Goal: Transaction & Acquisition: Purchase product/service

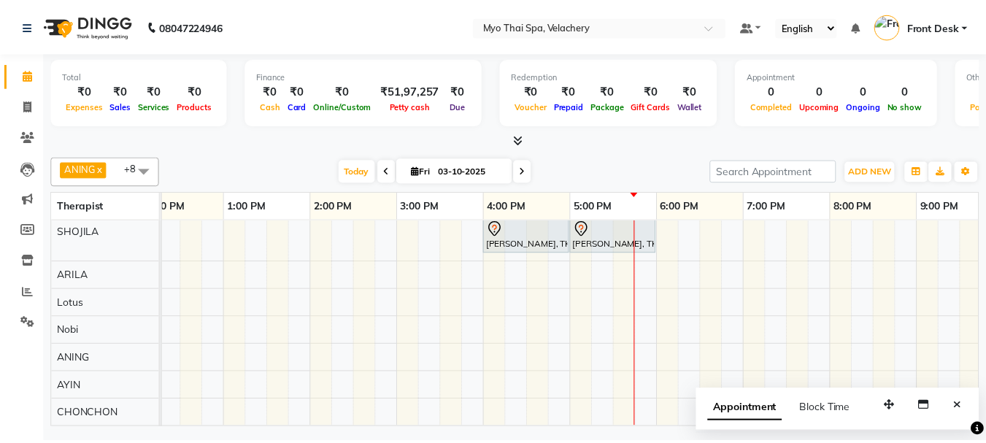
scroll to position [0, 299]
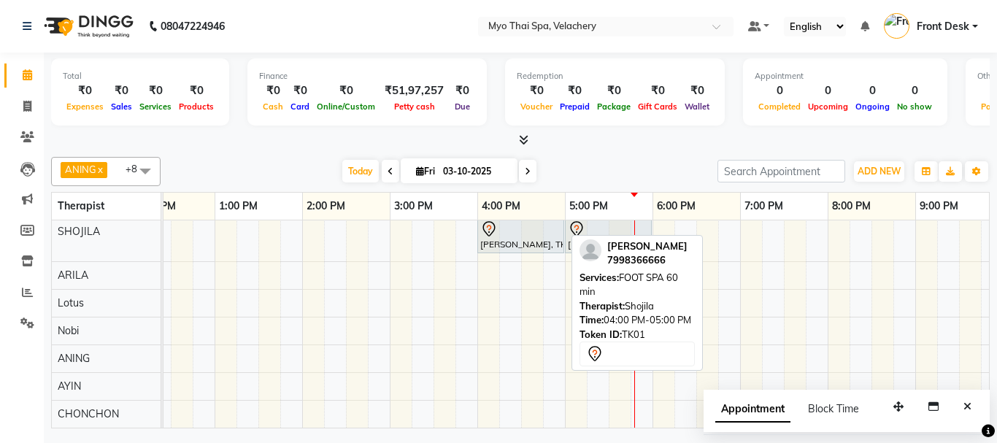
click at [525, 231] on div "[PERSON_NAME], TK01, 04:00 PM-05:00 PM, FOOT SPA 60 min" at bounding box center [521, 235] width 84 height 31
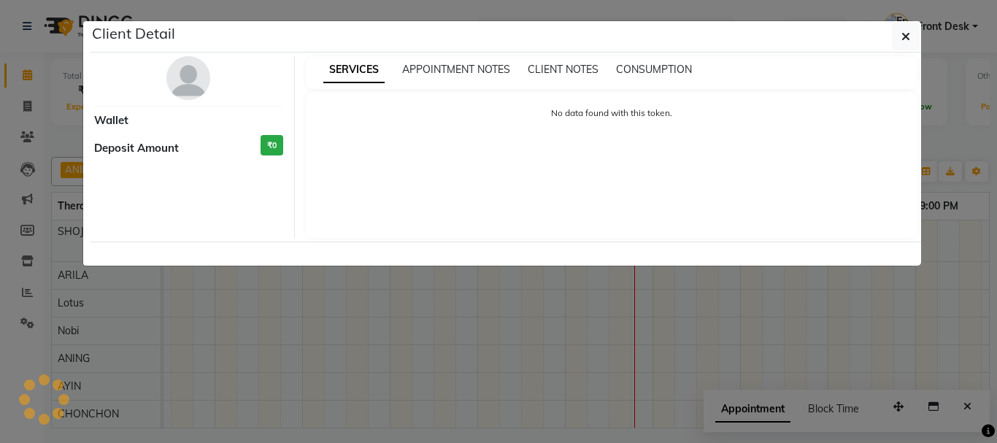
select select "7"
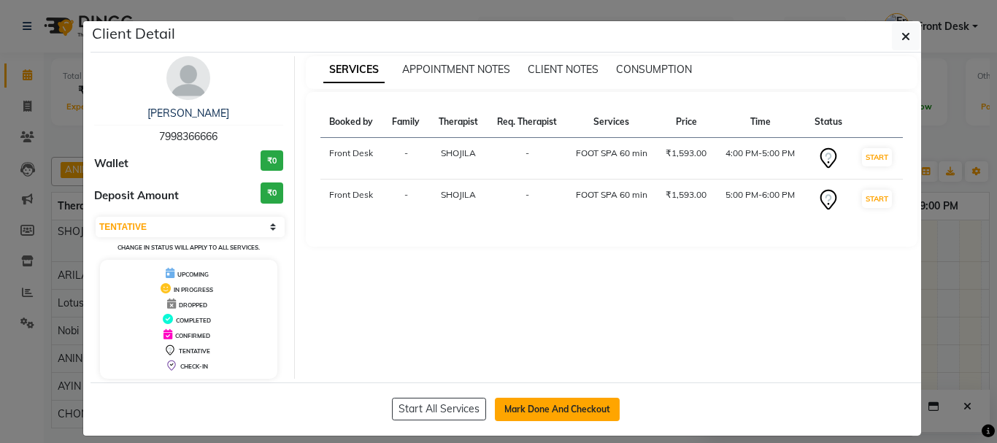
click at [537, 415] on button "Mark Done And Checkout" at bounding box center [557, 409] width 125 height 23
select select "service"
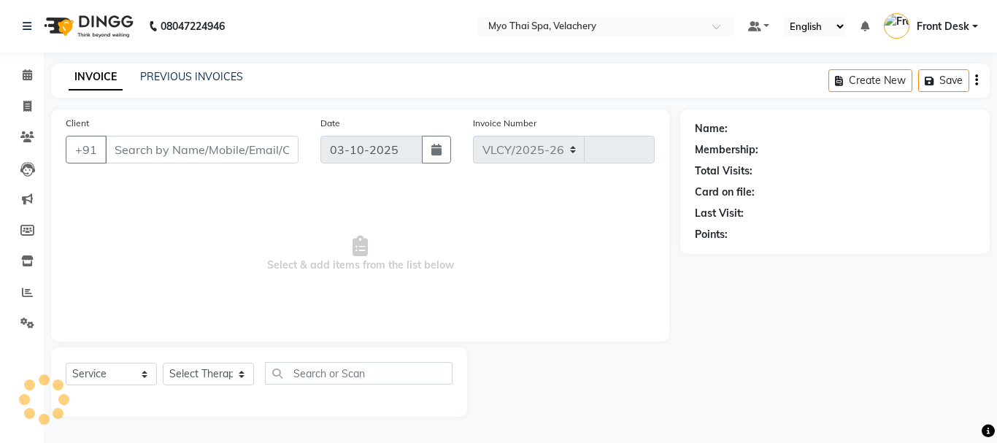
select select "5554"
type input "1828"
type input "7998366666"
select select "37460"
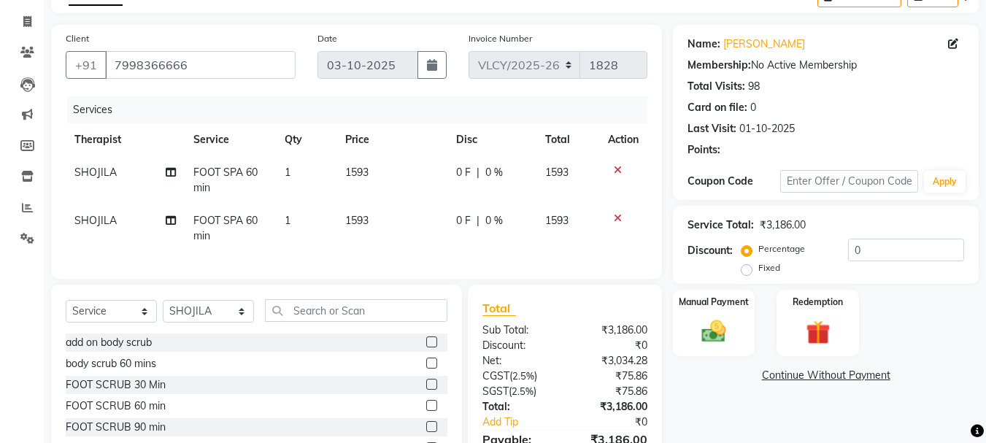
scroll to position [175, 0]
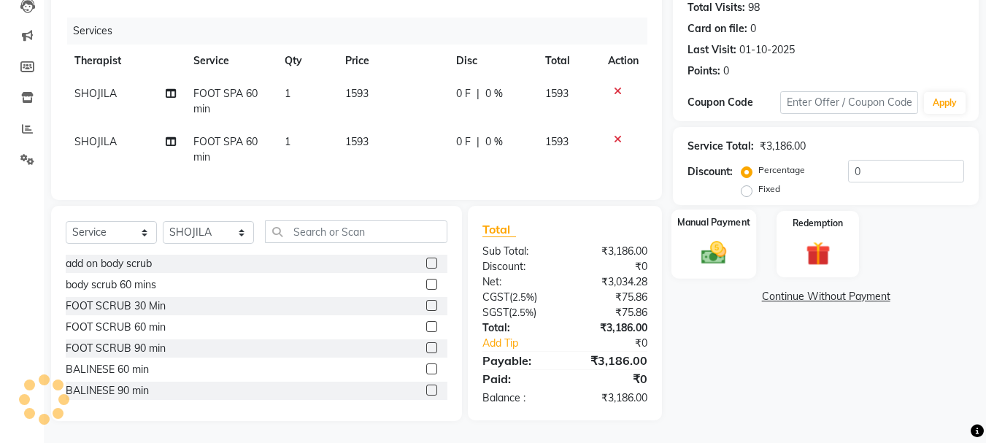
click at [706, 238] on img at bounding box center [714, 252] width 41 height 29
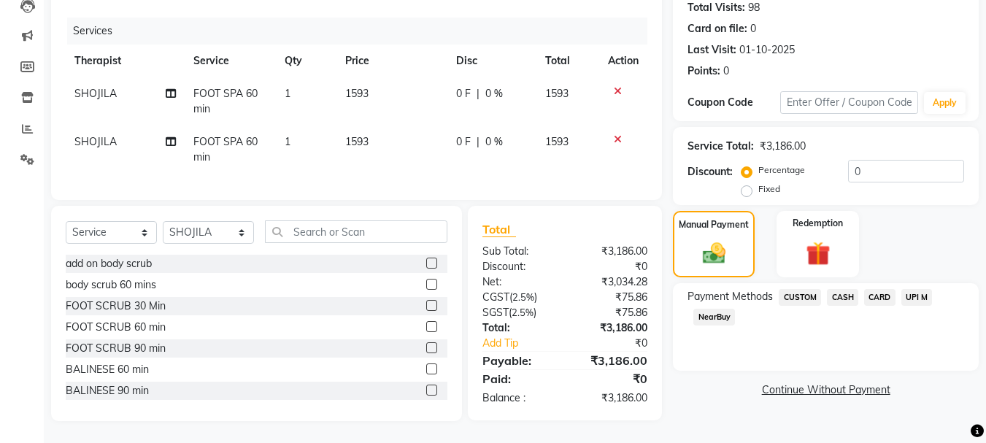
click at [877, 289] on span "CARD" at bounding box center [879, 297] width 31 height 17
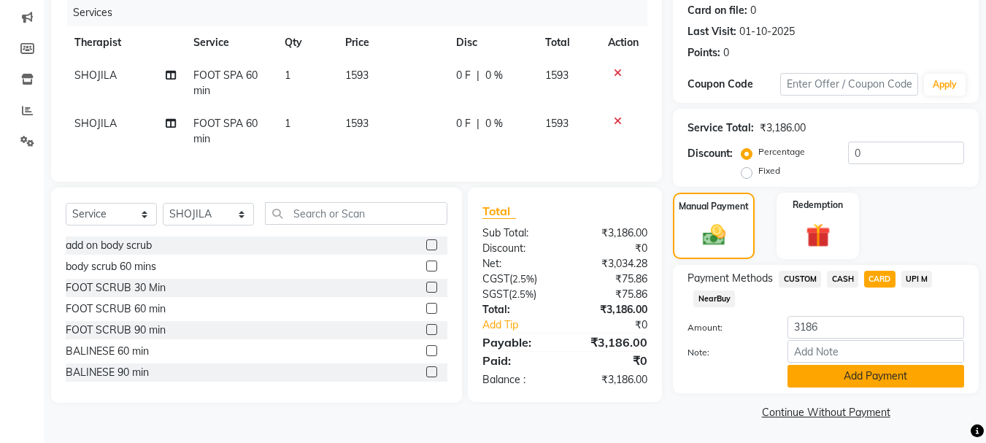
scroll to position [184, 0]
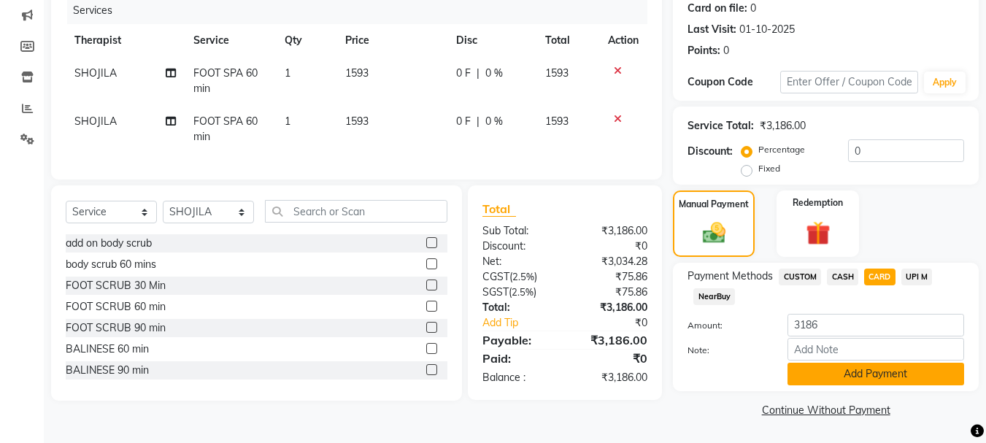
click at [852, 372] on button "Add Payment" at bounding box center [876, 374] width 177 height 23
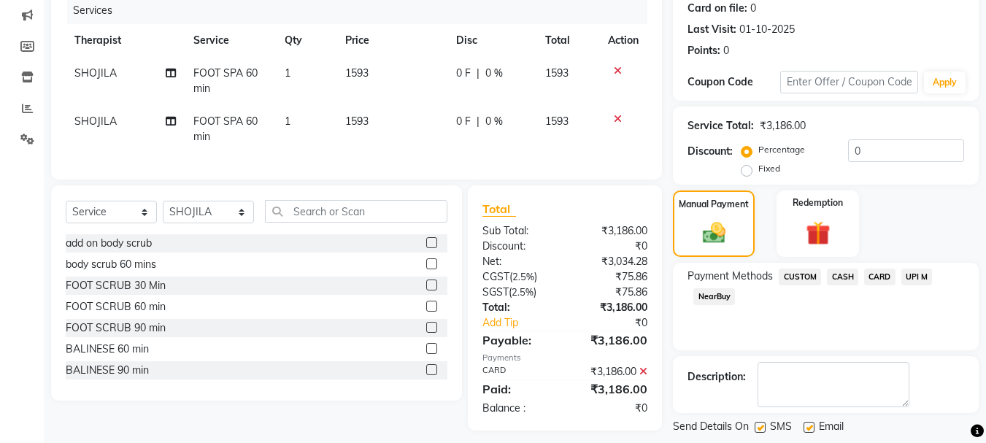
scroll to position [254, 0]
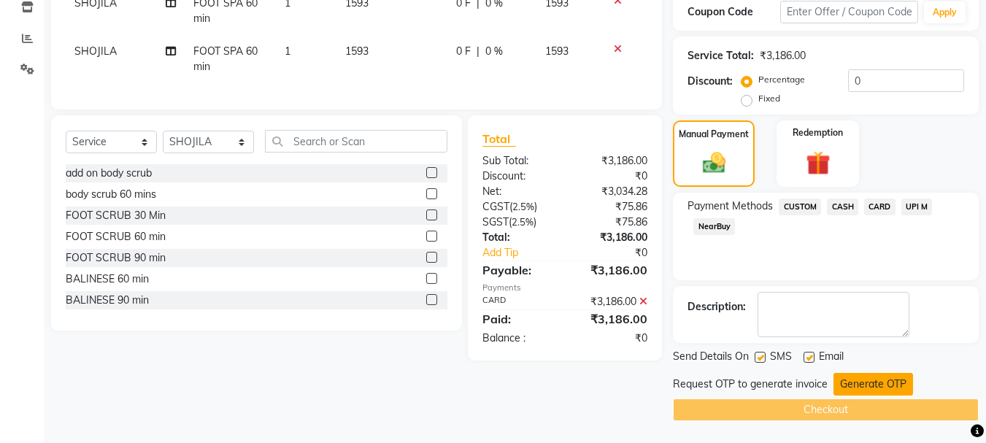
click at [859, 380] on button "Generate OTP" at bounding box center [874, 384] width 80 height 23
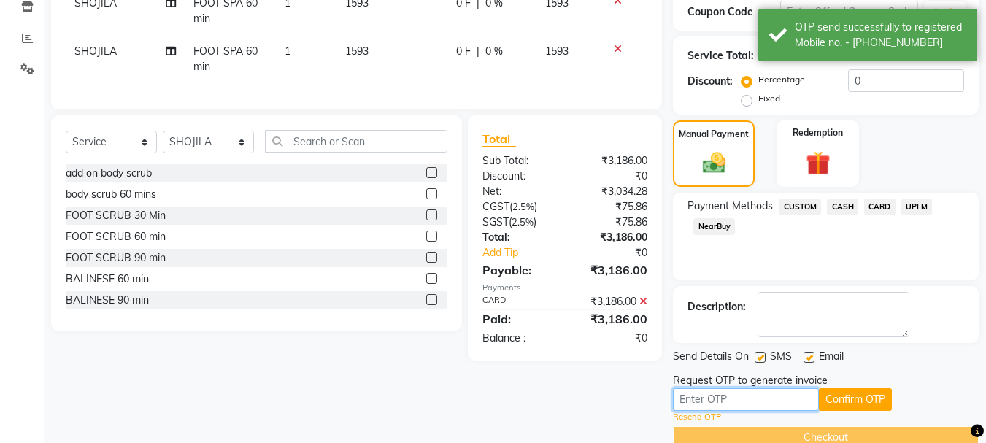
click at [716, 396] on input "text" at bounding box center [746, 399] width 146 height 23
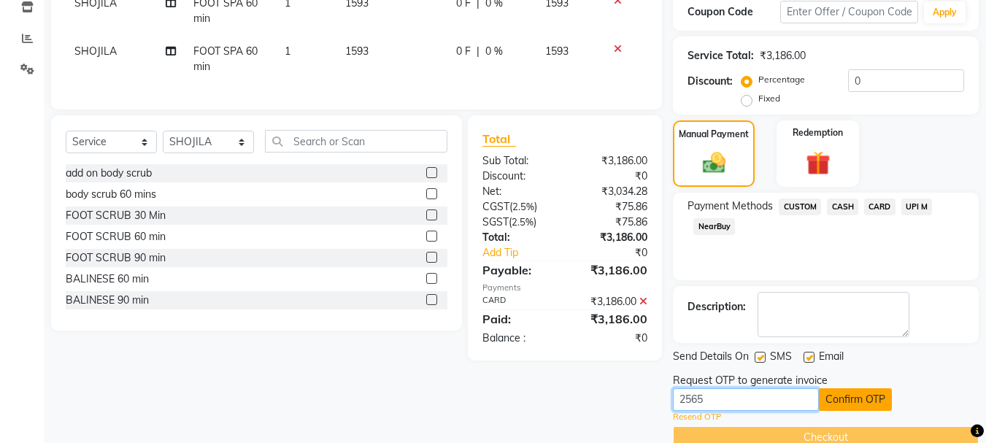
type input "2565"
click at [856, 403] on button "Confirm OTP" at bounding box center [855, 399] width 73 height 23
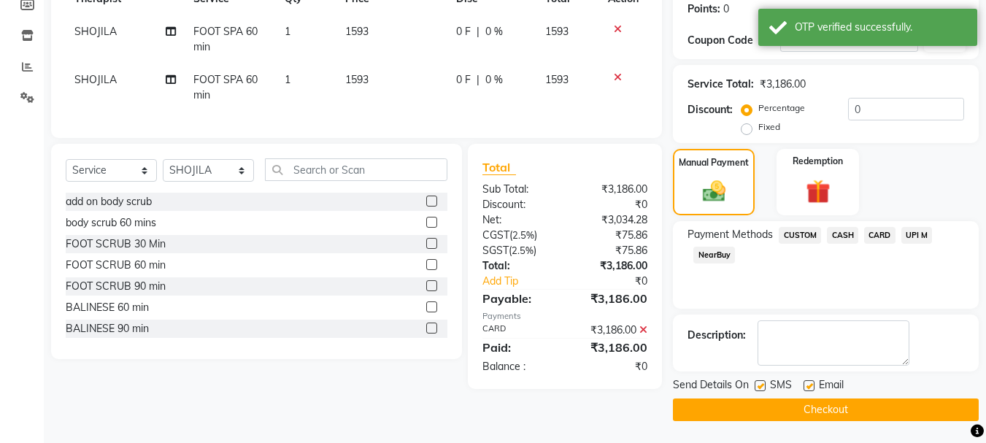
click at [836, 404] on button "Checkout" at bounding box center [826, 410] width 306 height 23
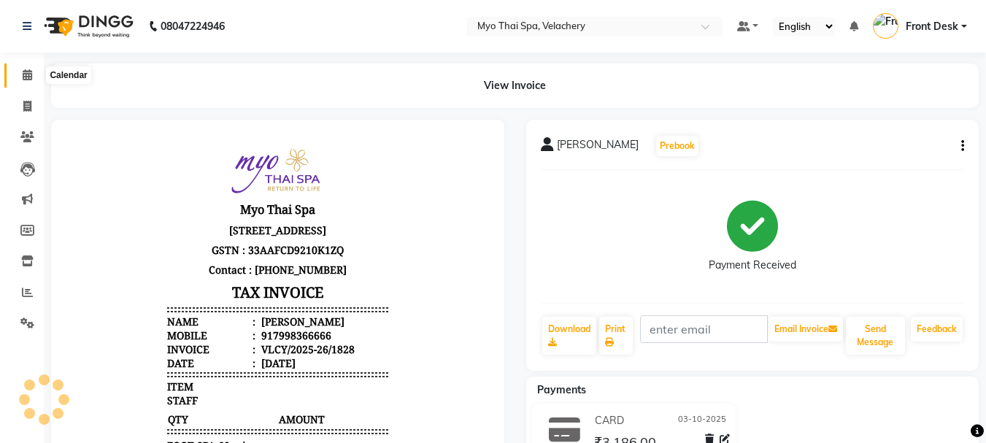
click at [23, 72] on icon at bounding box center [27, 74] width 9 height 11
